Goal: Navigation & Orientation: Find specific page/section

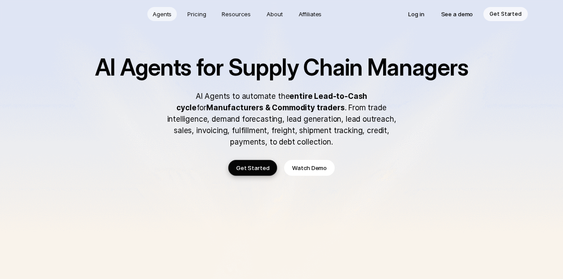
click at [170, 14] on p "Agents" at bounding box center [162, 14] width 19 height 9
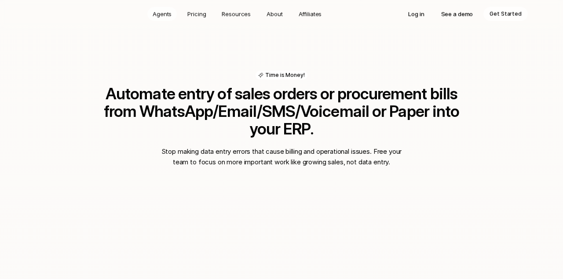
scroll to position [592, 0]
click at [203, 13] on p "Pricing" at bounding box center [196, 14] width 18 height 9
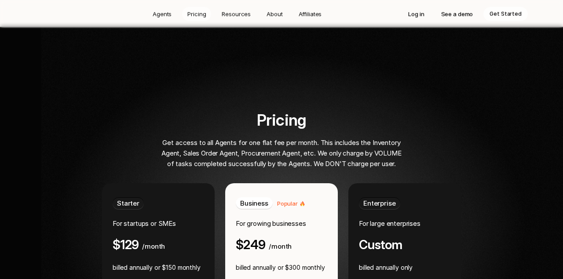
scroll to position [1597, 0]
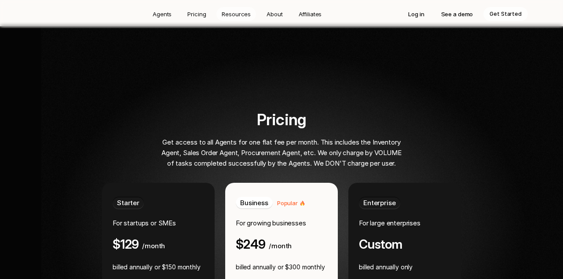
click at [232, 13] on p "Resources" at bounding box center [236, 14] width 29 height 9
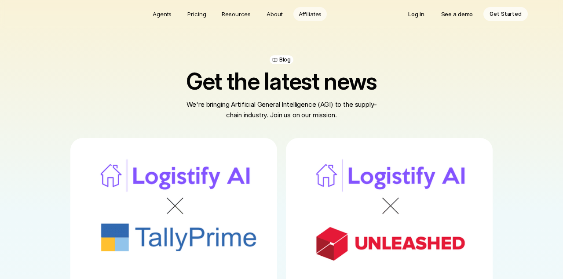
click at [319, 11] on p "Affiliates" at bounding box center [310, 14] width 23 height 9
click at [458, 16] on p "See a demo" at bounding box center [457, 14] width 32 height 9
